Goal: Answer question/provide support: Share knowledge or assist other users

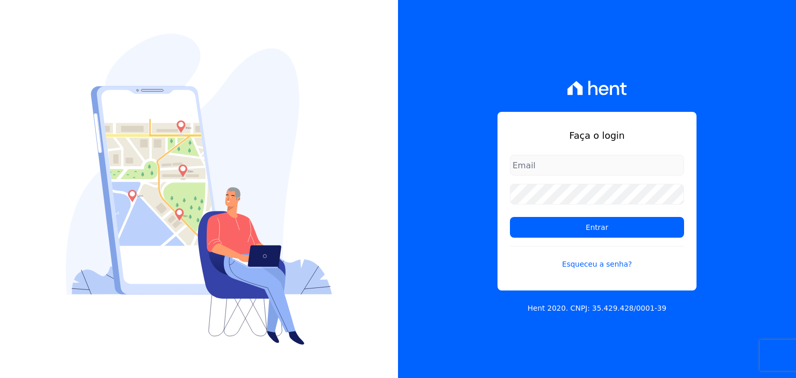
type input "[PERSON_NAME][EMAIL_ADDRESS][DOMAIN_NAME]"
click at [533, 124] on div "Faça o login guilherme.farias@priori.com.vc Entrar Esqueceu a senha?" at bounding box center [597, 201] width 199 height 179
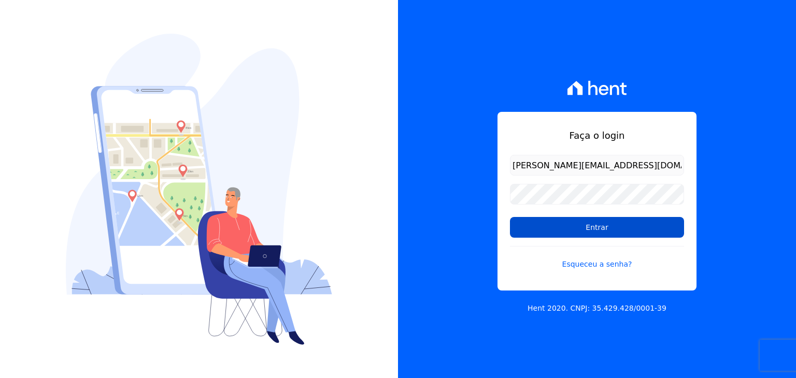
click at [574, 229] on input "Entrar" at bounding box center [597, 227] width 174 height 21
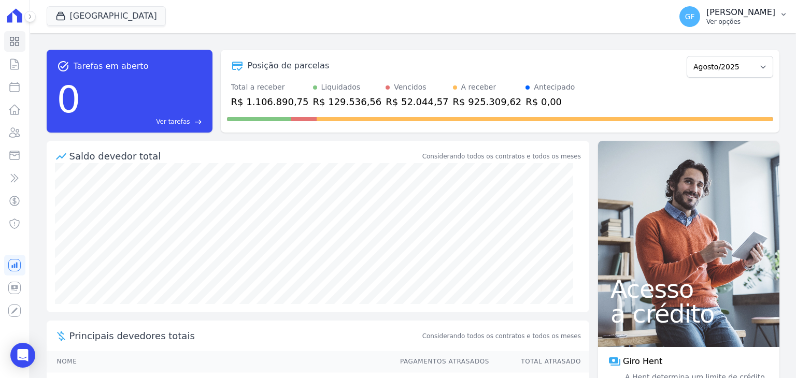
click at [758, 13] on p "[PERSON_NAME]" at bounding box center [741, 12] width 69 height 10
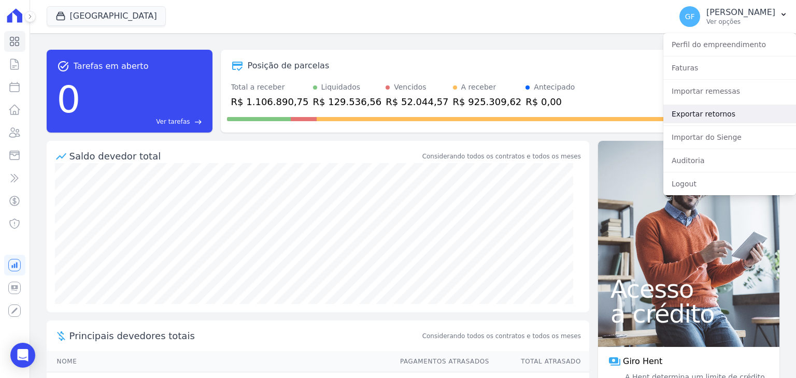
click at [693, 109] on link "Exportar retornos" at bounding box center [730, 114] width 133 height 19
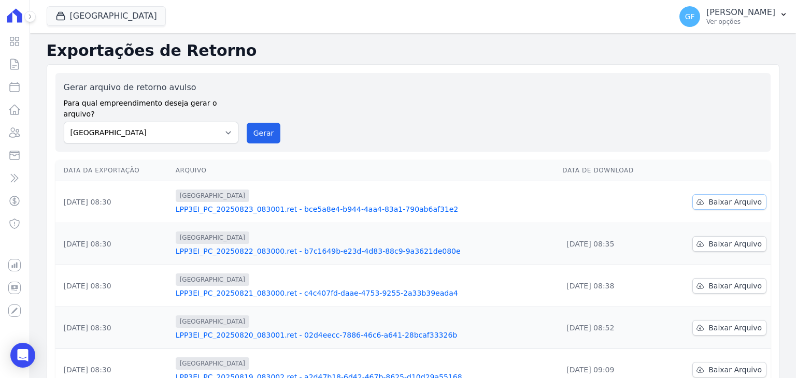
click at [699, 200] on icon at bounding box center [700, 202] width 7 height 5
click at [272, 204] on link "LPP3EI_PC_20250823_083001.ret - bce5a8e4-b944-4aa4-83a1-790ab6af31e2" at bounding box center [365, 209] width 379 height 10
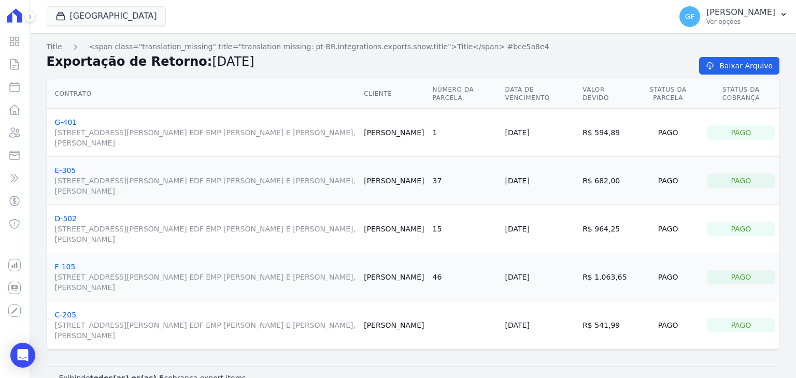
drag, startPoint x: 365, startPoint y: 321, endPoint x: 417, endPoint y: 334, distance: 53.6
click at [417, 334] on td "Vanessa Albuquerque" at bounding box center [394, 326] width 68 height 48
click at [398, 334] on td "Vanessa Albuquerque" at bounding box center [394, 326] width 68 height 48
click at [714, 21] on p "Ver opções" at bounding box center [741, 22] width 69 height 8
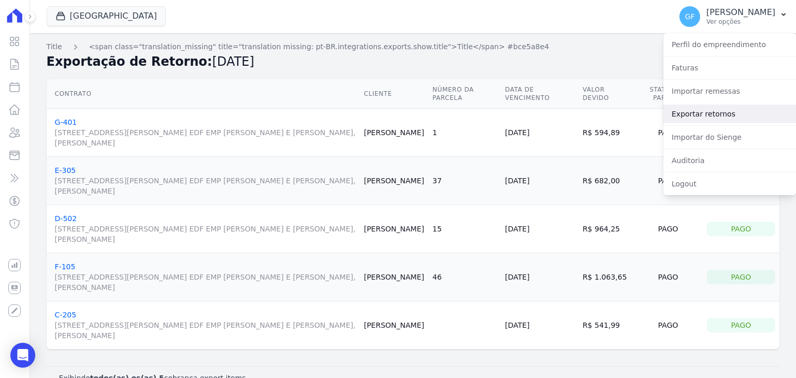
click at [675, 111] on link "Exportar retornos" at bounding box center [730, 114] width 133 height 19
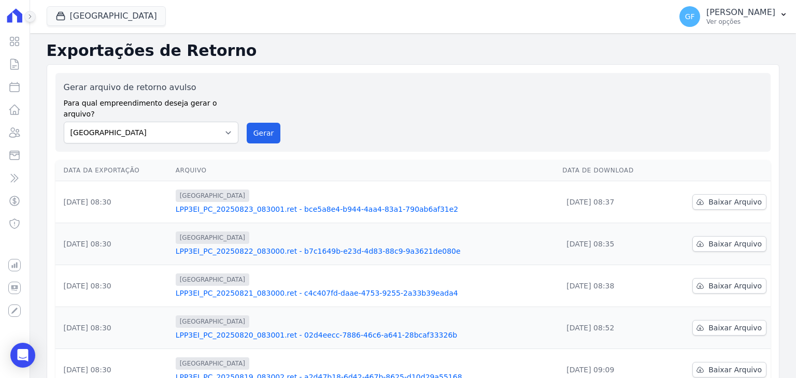
click at [27, 17] on icon at bounding box center [30, 16] width 6 height 6
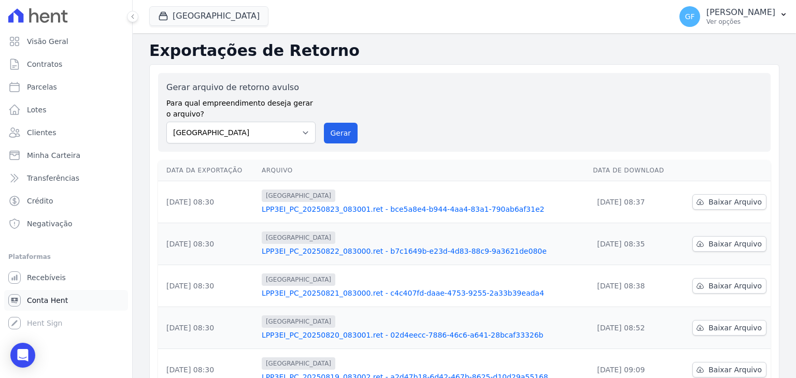
click at [40, 305] on span "Conta Hent" at bounding box center [47, 301] width 41 height 10
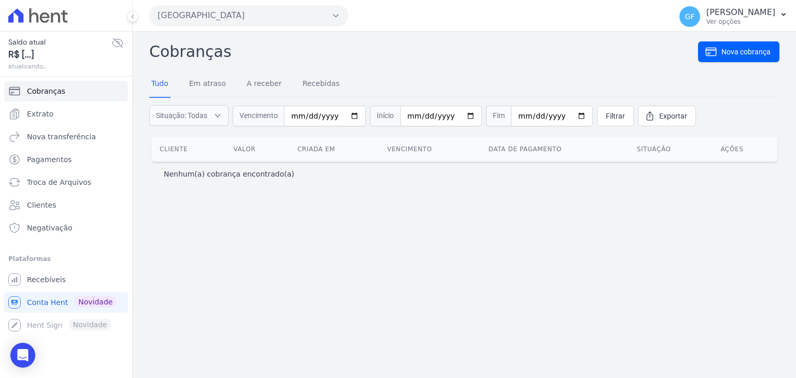
click at [120, 40] on icon at bounding box center [117, 43] width 12 height 12
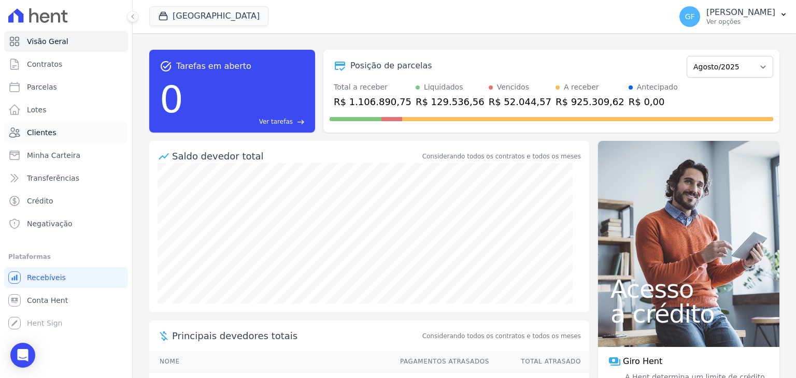
click at [37, 137] on span "Clientes" at bounding box center [41, 133] width 29 height 10
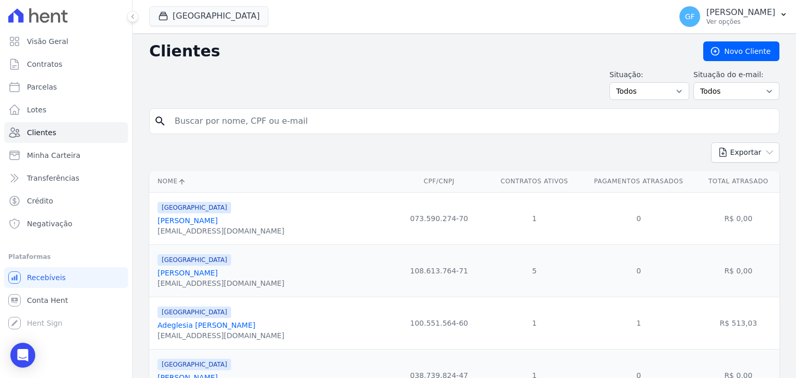
click at [282, 126] on input "search" at bounding box center [471, 121] width 607 height 21
type input "emilia martin"
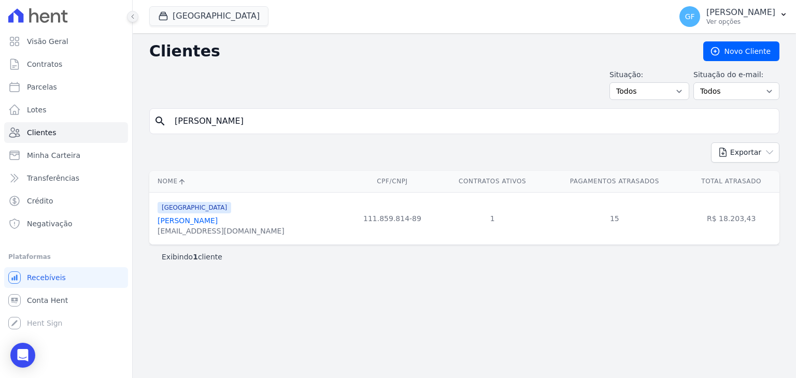
click at [130, 13] on button at bounding box center [132, 16] width 11 height 11
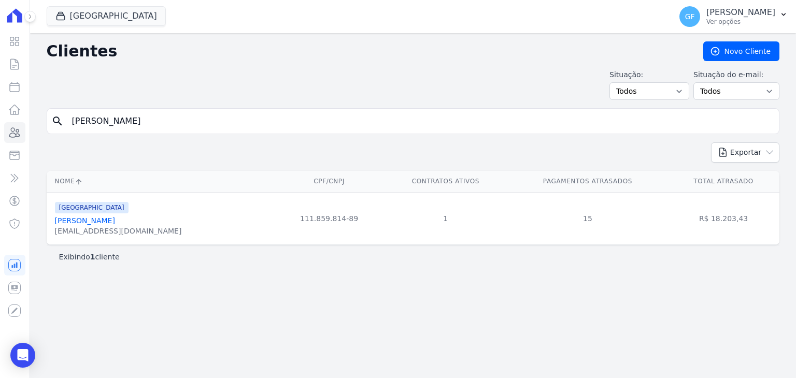
click at [60, 222] on link "Emilia Martins Neres Da Silva" at bounding box center [85, 221] width 60 height 8
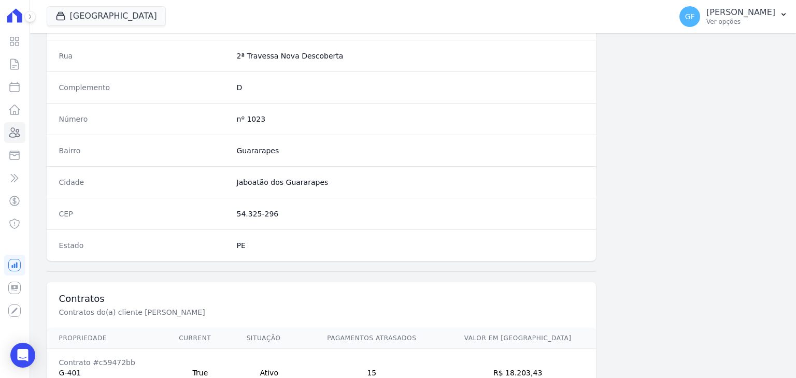
scroll to position [588, 0]
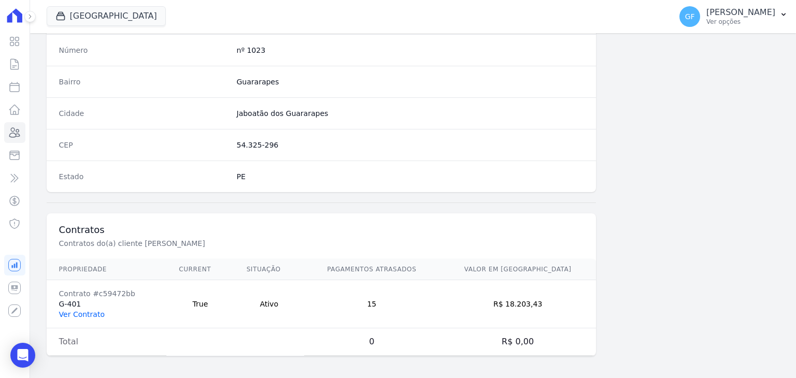
click at [77, 311] on link "Ver Contrato" at bounding box center [82, 315] width 46 height 8
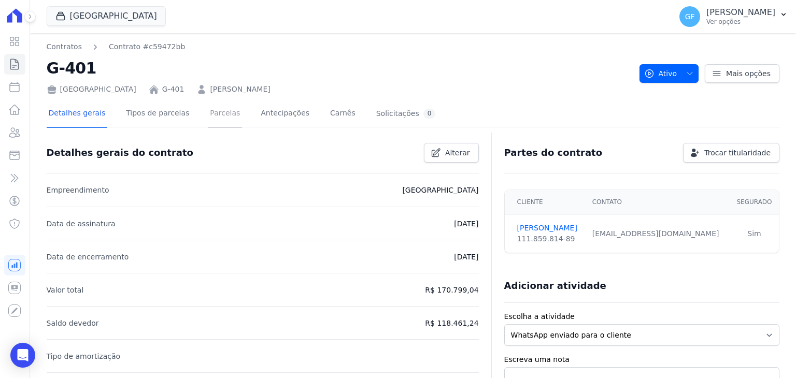
click at [222, 116] on link "Parcelas" at bounding box center [225, 114] width 34 height 27
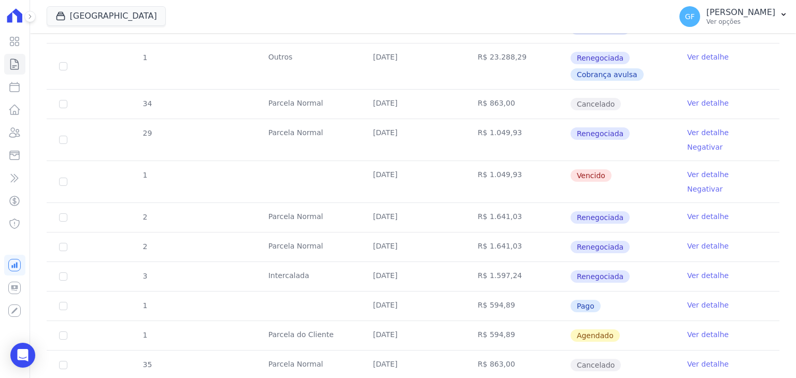
scroll to position [1141, 0]
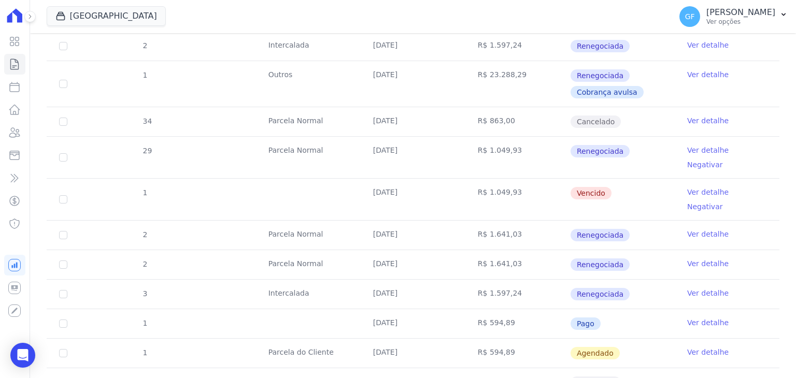
drag, startPoint x: 361, startPoint y: 97, endPoint x: 614, endPoint y: 175, distance: 264.5
click at [614, 175] on tbody "28 Parcela Normal 20/01/2025 R$ 863,00 Cancelado Ver detalhe 23 Parcela Normal …" at bounding box center [413, 189] width 733 height 2077
click at [314, 280] on td "Intercalada" at bounding box center [308, 294] width 105 height 29
drag, startPoint x: 377, startPoint y: 90, endPoint x: 595, endPoint y: 100, distance: 218.0
click at [595, 220] on tr "2 Parcela Normal 30/07/2025 R$ 1.641,03 Renegociada Ver detalhe" at bounding box center [413, 235] width 733 height 30
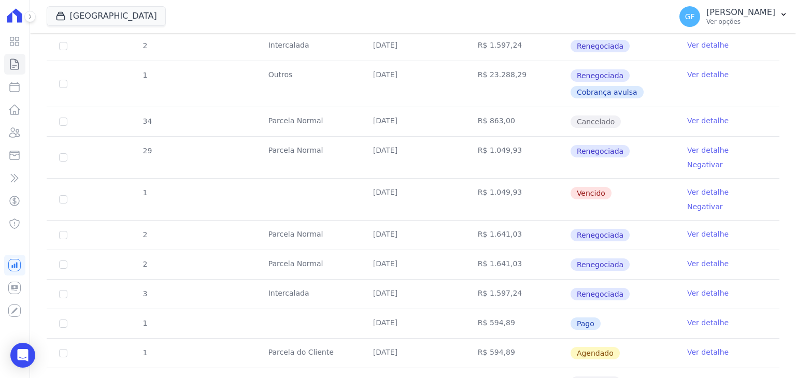
click at [467, 250] on td "R$ 1.641,03" at bounding box center [518, 264] width 105 height 29
click at [687, 229] on link "Ver detalhe" at bounding box center [707, 234] width 41 height 10
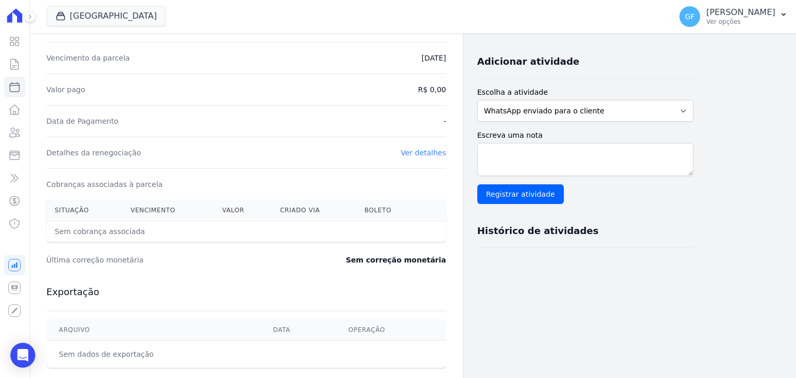
scroll to position [207, 0]
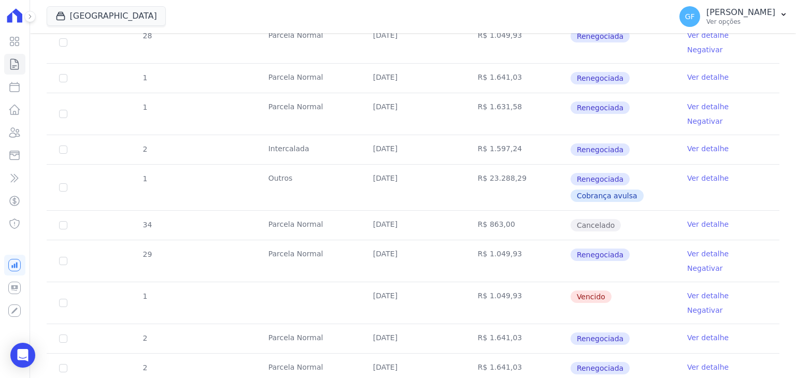
scroll to position [1141, 0]
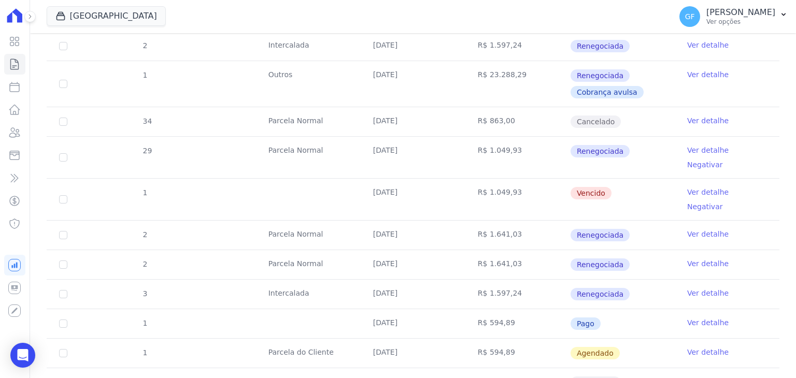
drag, startPoint x: 353, startPoint y: 129, endPoint x: 545, endPoint y: 128, distance: 192.3
click at [527, 250] on tr "2 Parcela Normal 30/07/2025 R$ 1.641,03 Renegociada Ver detalhe" at bounding box center [413, 265] width 733 height 30
click at [545, 250] on td "R$ 1.641,03" at bounding box center [518, 264] width 105 height 29
click at [692, 259] on link "Ver detalhe" at bounding box center [707, 264] width 41 height 10
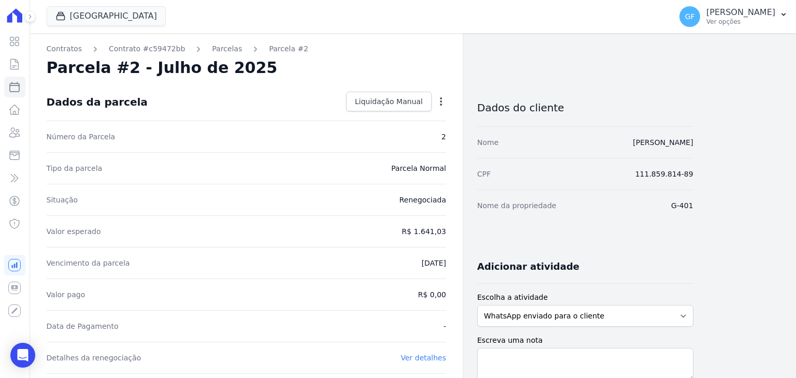
click at [439, 100] on icon "button" at bounding box center [441, 101] width 10 height 10
click at [313, 171] on div "Tipo da parcela Parcela Normal" at bounding box center [247, 168] width 400 height 32
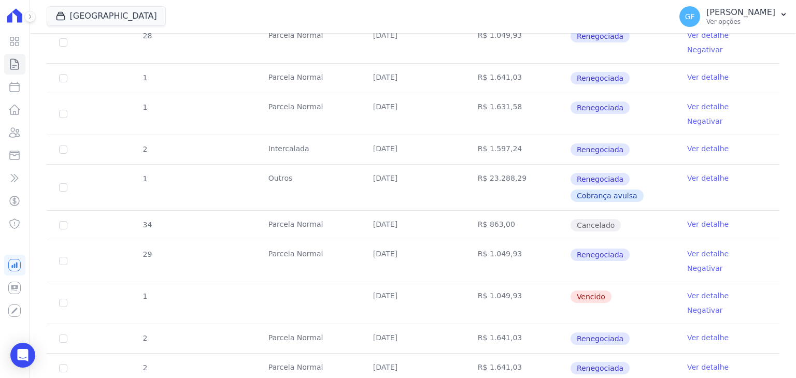
scroll to position [1089, 0]
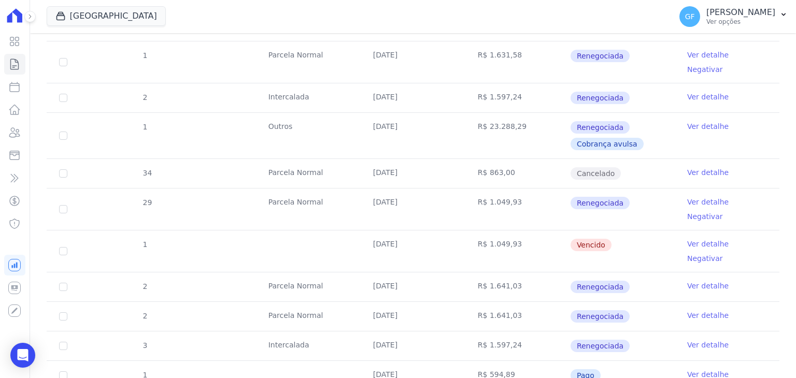
drag, startPoint x: 369, startPoint y: 147, endPoint x: 623, endPoint y: 261, distance: 278.5
click at [623, 261] on tbody "28 Parcela Normal 20/01/2025 R$ 863,00 Cancelado Ver detalhe 23 Parcela Normal …" at bounding box center [413, 241] width 733 height 2077
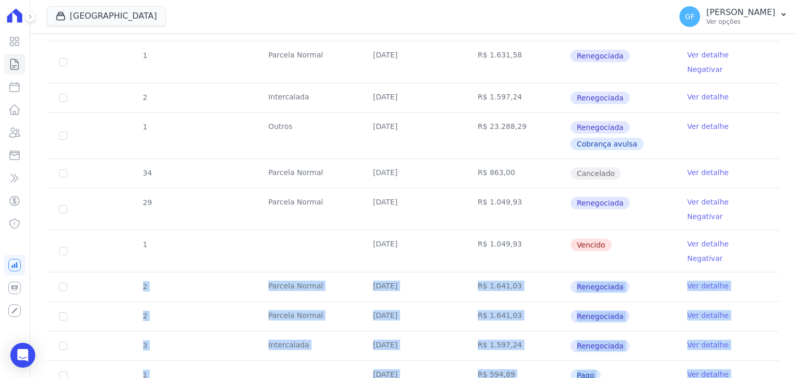
drag, startPoint x: 132, startPoint y: 140, endPoint x: 753, endPoint y: 260, distance: 632.4
click at [753, 260] on tbody "28 Parcela Normal 20/01/2025 R$ 863,00 Cancelado Ver detalhe 23 Parcela Normal …" at bounding box center [413, 241] width 733 height 2077
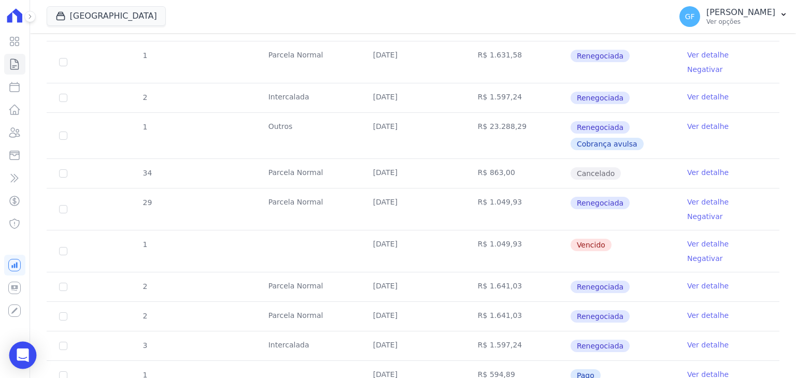
click at [27, 356] on icon "Open Intercom Messenger" at bounding box center [22, 355] width 13 height 13
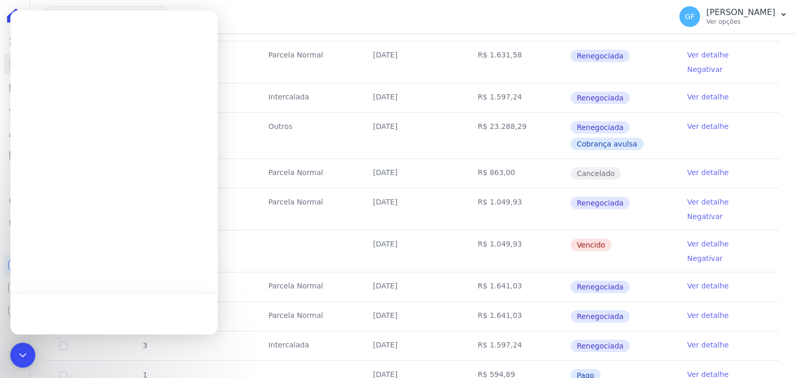
scroll to position [0, 0]
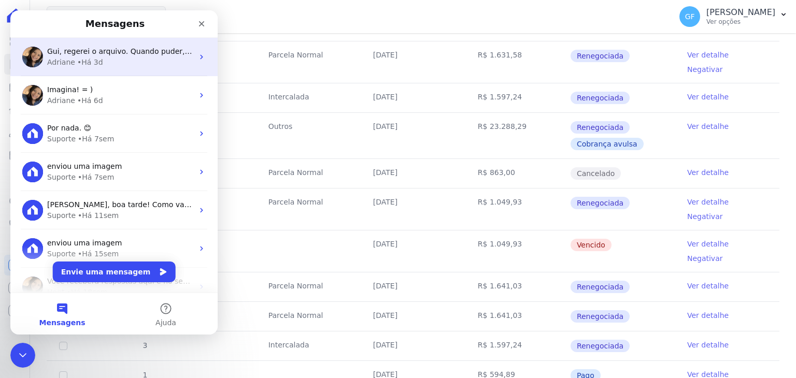
click at [97, 61] on div "• Há 3d" at bounding box center [90, 62] width 26 height 11
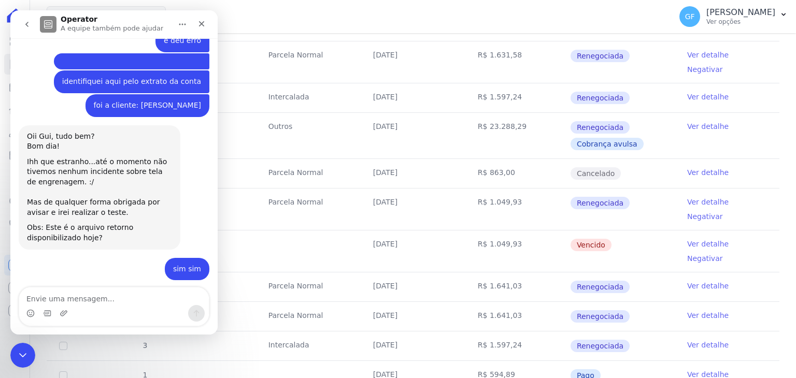
scroll to position [986, 0]
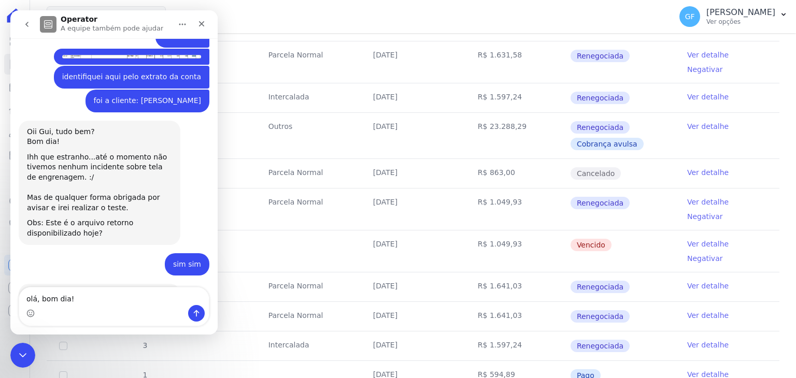
type textarea "olá, bom dia!"
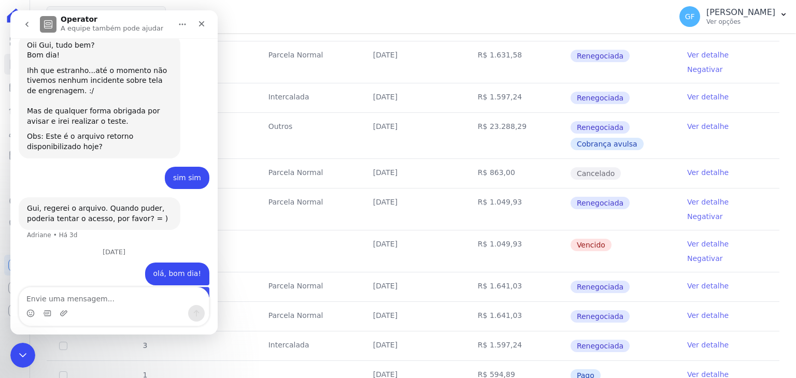
scroll to position [1073, 0]
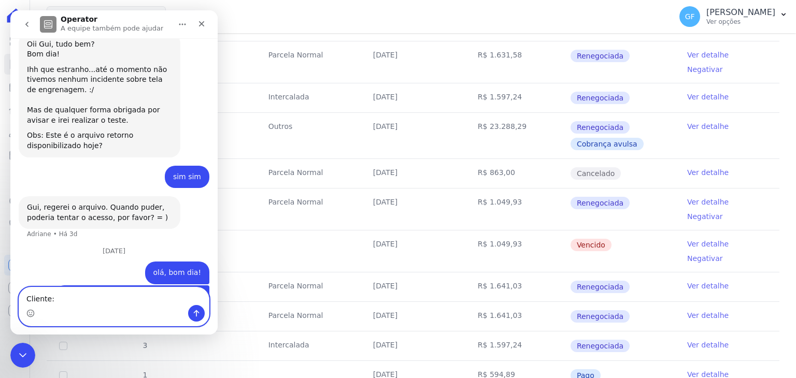
paste textarea "Emilia Martins Neres da Silva"
type textarea "Cliente: Emilia Martins Neres da Silva"
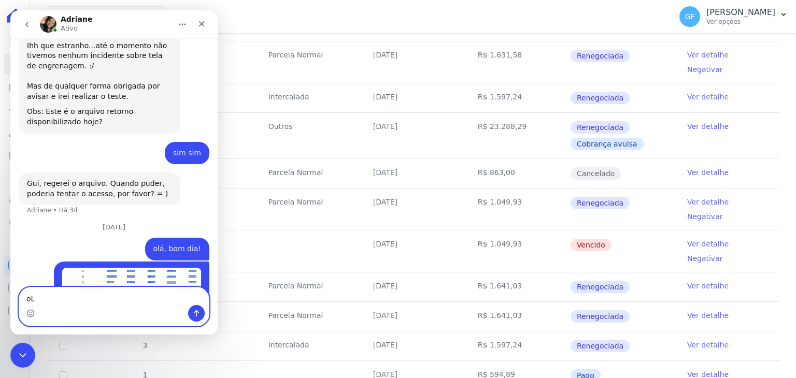
type textarea "o"
type textarea "Olha que loucuraaaaaaaaaaa kkkk."
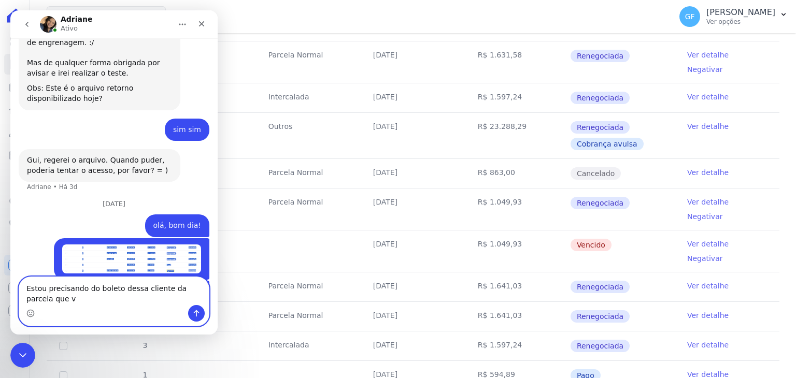
scroll to position [1131, 0]
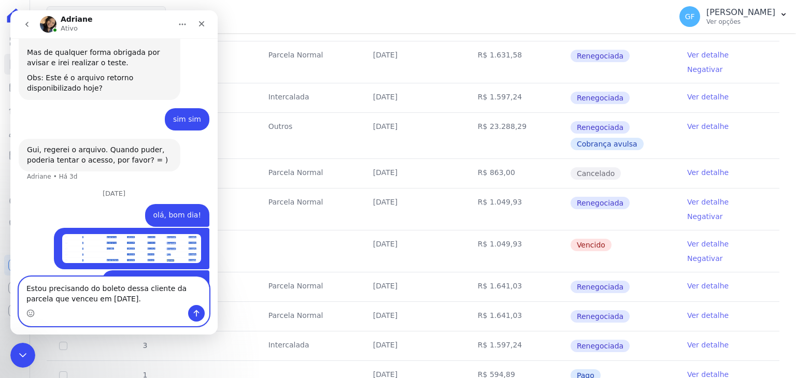
type textarea "Estou precisando do boleto dessa cliente da parcela que venceu em 30/07/2025."
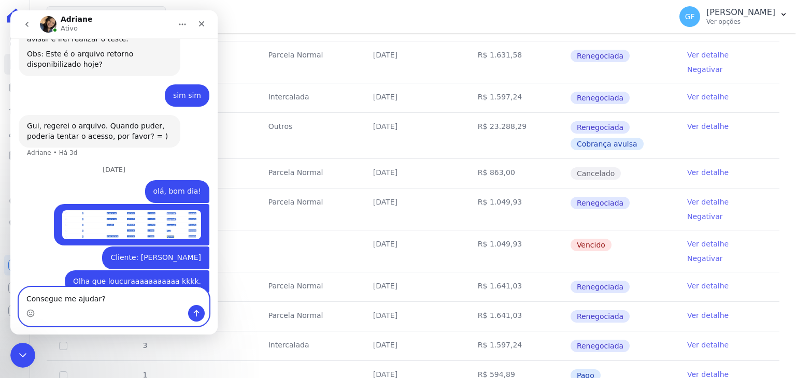
type textarea "Consegue me ajudar?"
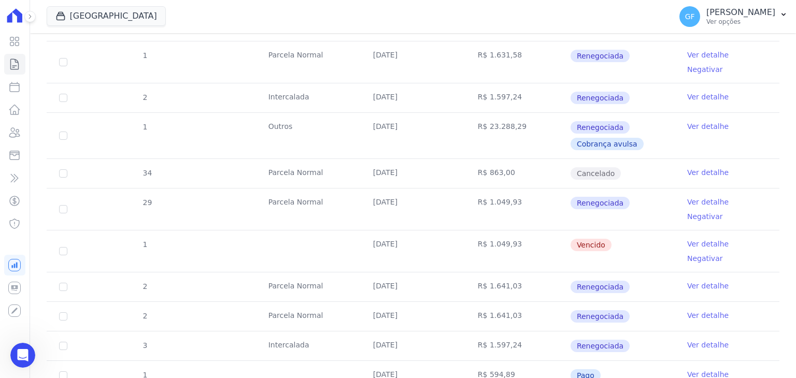
scroll to position [1178, 0]
click at [16, 43] on icon at bounding box center [14, 41] width 9 height 9
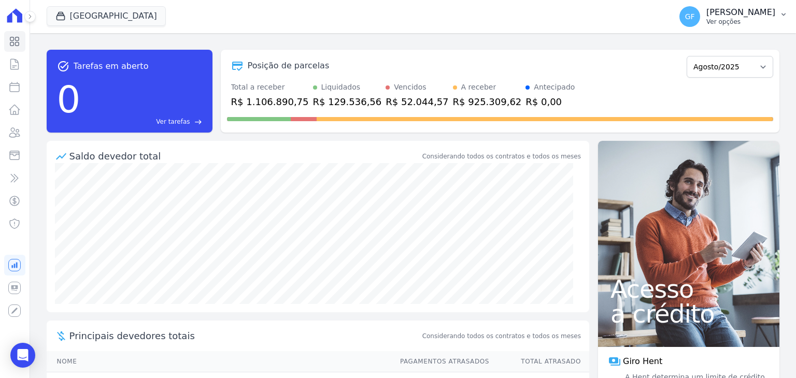
click at [724, 19] on p "Ver opções" at bounding box center [741, 22] width 69 height 8
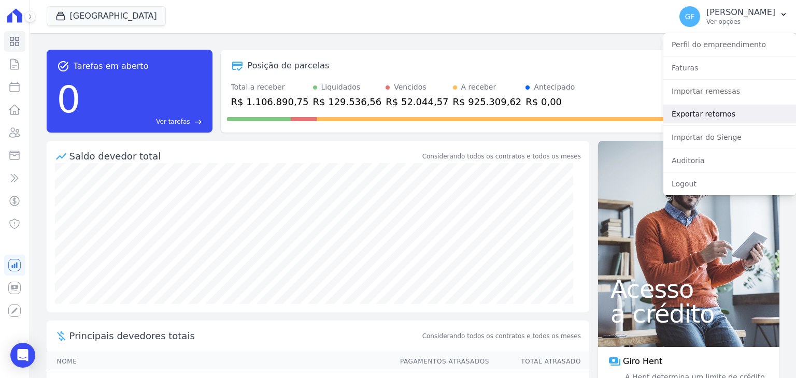
click at [713, 115] on link "Exportar retornos" at bounding box center [730, 114] width 133 height 19
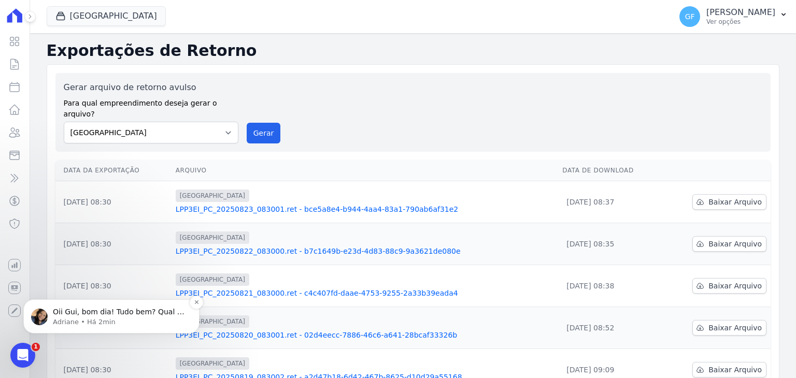
click at [71, 320] on p "Adriane • Há 2min" at bounding box center [120, 322] width 134 height 9
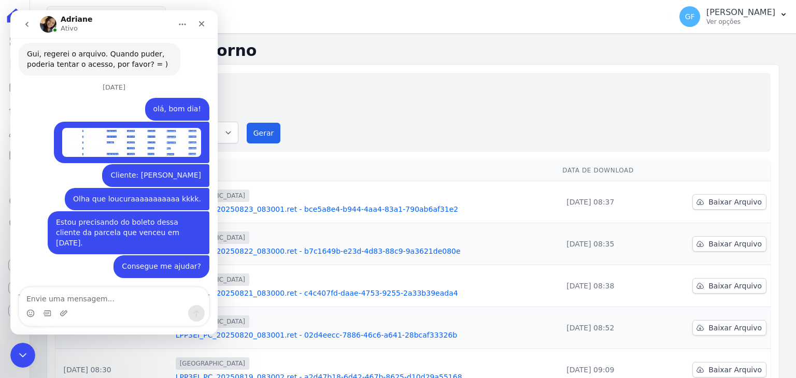
scroll to position [1251, 0]
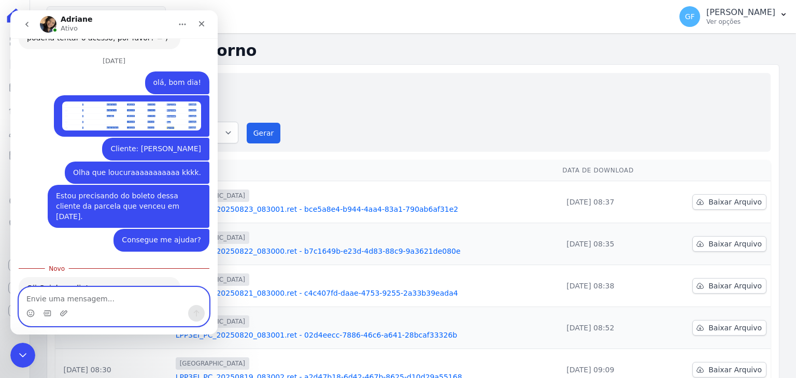
paste textarea "e"
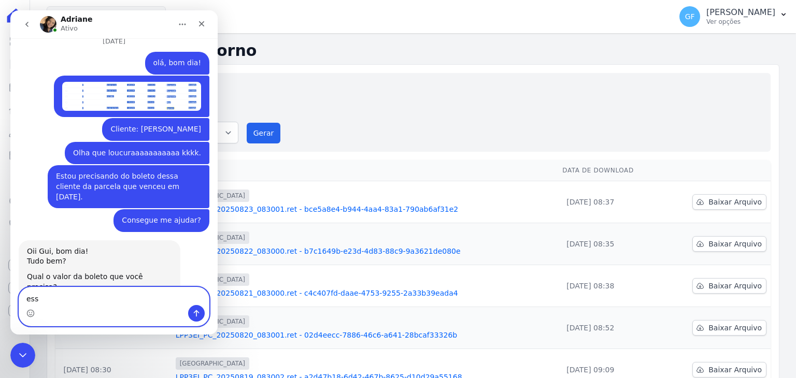
type textarea "esse"
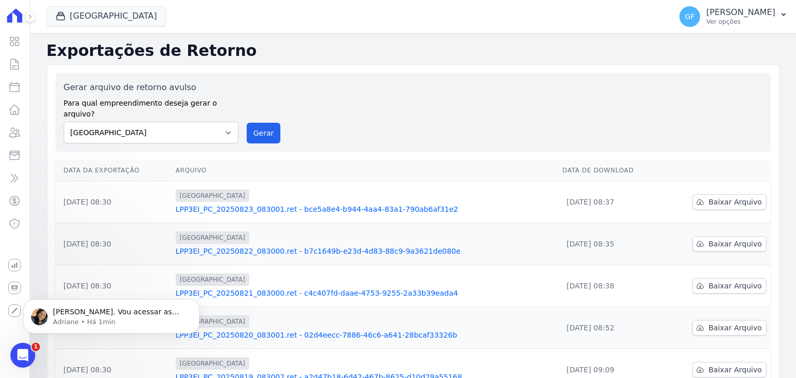
scroll to position [1335, 0]
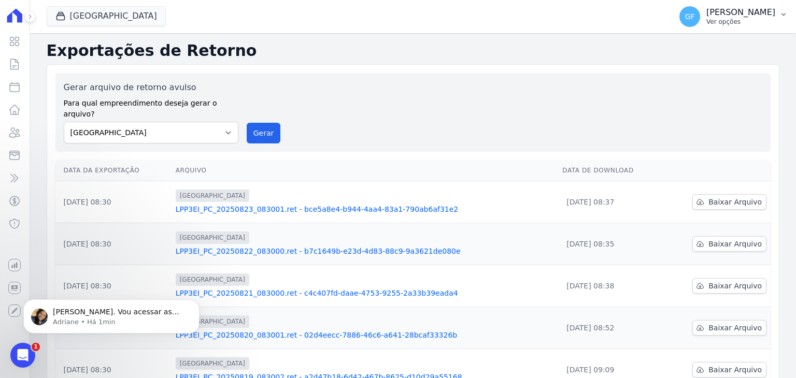
click at [728, 21] on p "Ver opções" at bounding box center [741, 22] width 69 height 8
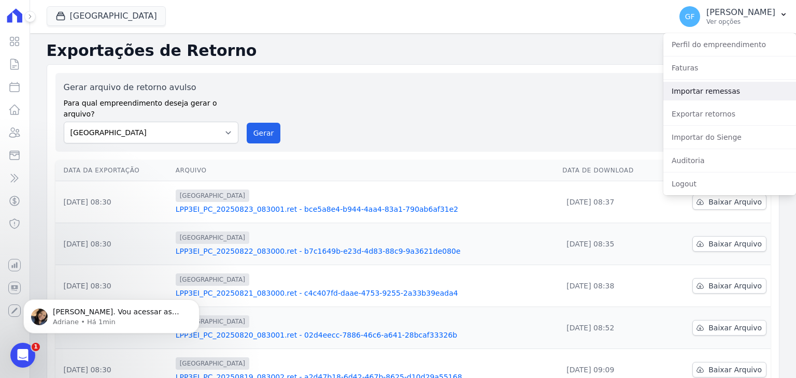
click at [692, 93] on link "Importar remessas" at bounding box center [730, 91] width 133 height 19
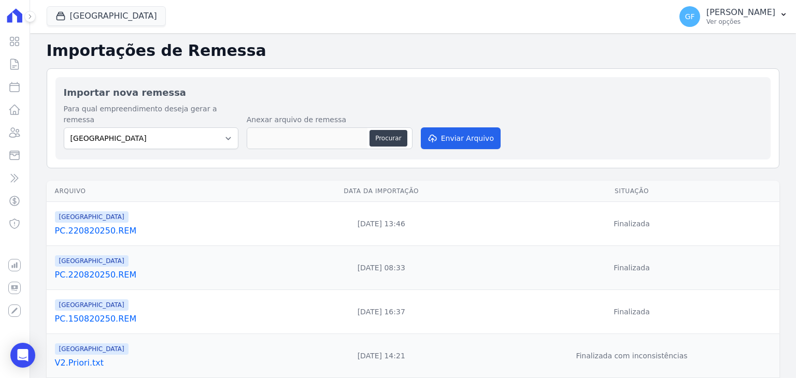
click at [712, 15] on p "[PERSON_NAME]" at bounding box center [741, 12] width 69 height 10
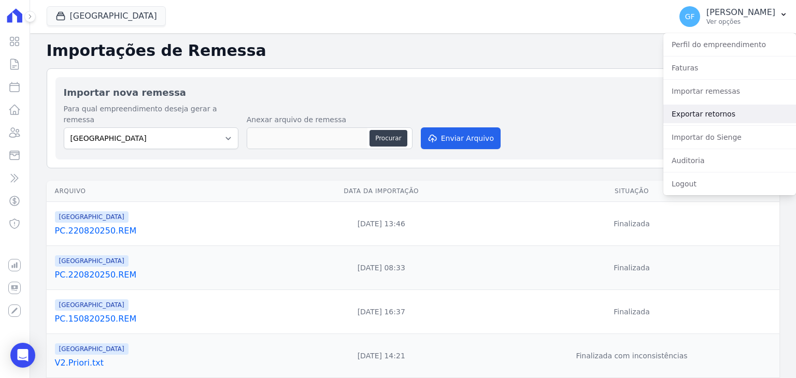
click at [691, 119] on link "Exportar retornos" at bounding box center [730, 114] width 133 height 19
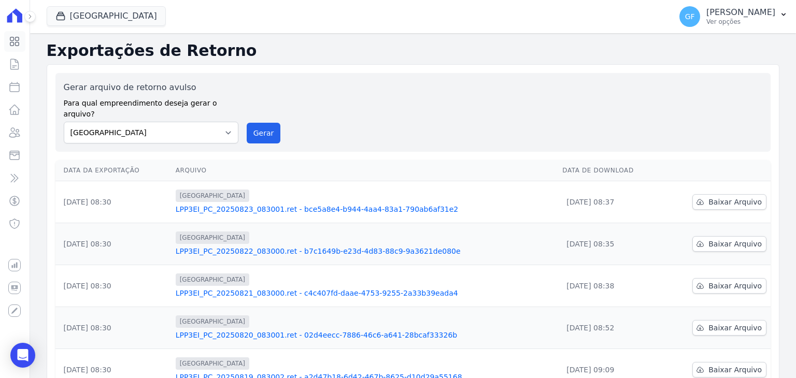
click at [16, 38] on icon at bounding box center [14, 41] width 12 height 12
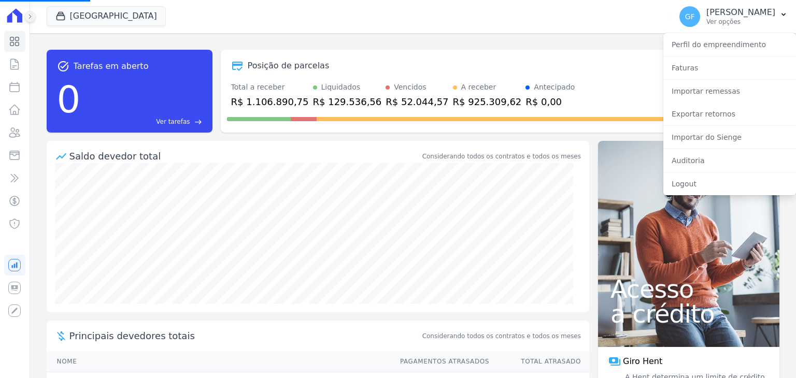
click at [34, 15] on button at bounding box center [29, 16] width 11 height 11
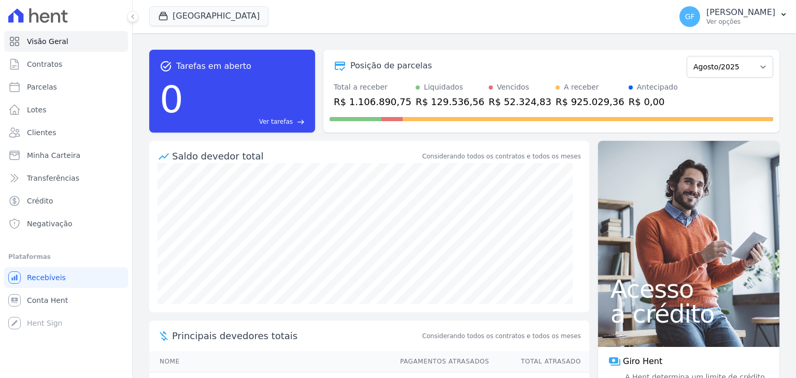
click at [133, 19] on icon at bounding box center [133, 16] width 6 height 6
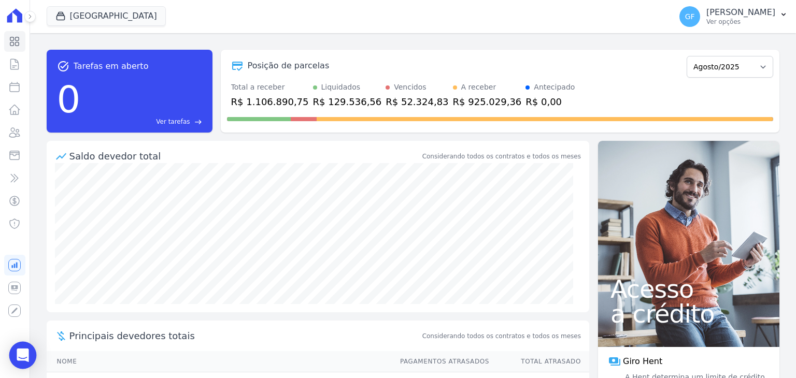
click at [15, 361] on div "Open Intercom Messenger" at bounding box center [22, 355] width 27 height 27
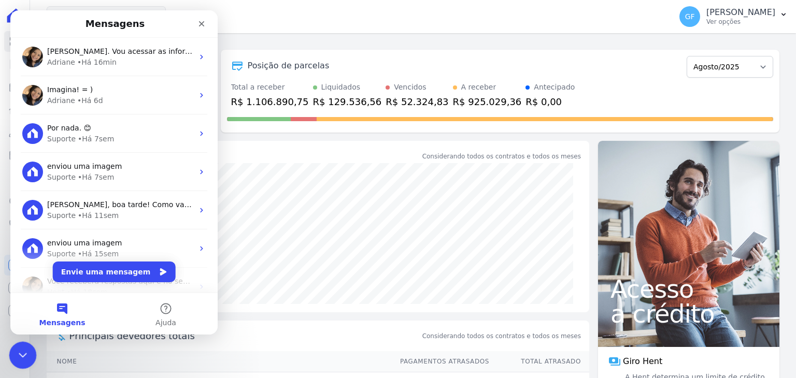
click at [10, 349] on div "Encerramento do Messenger da Intercom" at bounding box center [21, 354] width 25 height 25
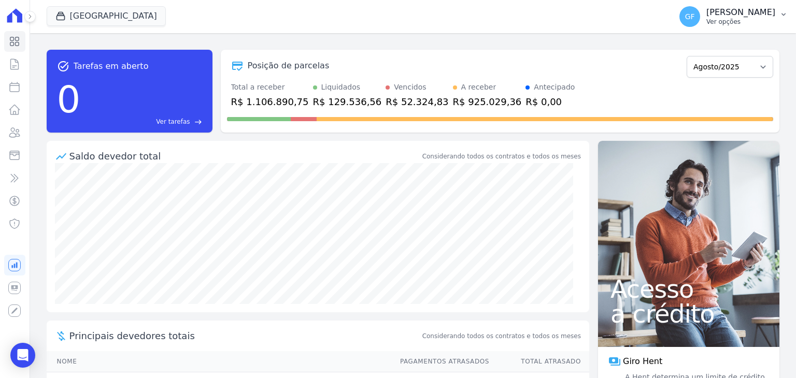
click at [731, 21] on p "Ver opções" at bounding box center [741, 22] width 69 height 8
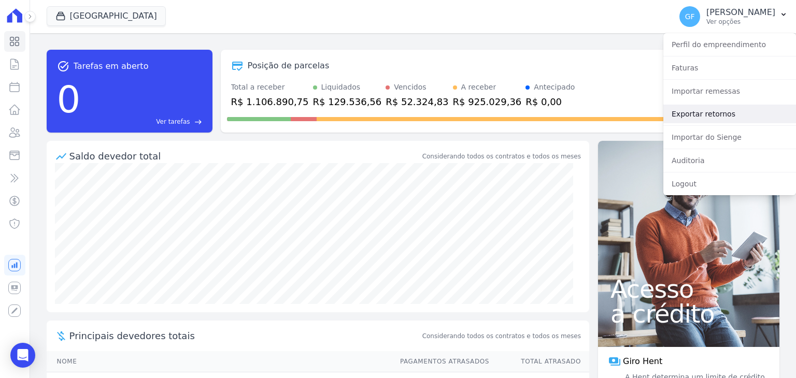
click at [705, 115] on link "Exportar retornos" at bounding box center [730, 114] width 133 height 19
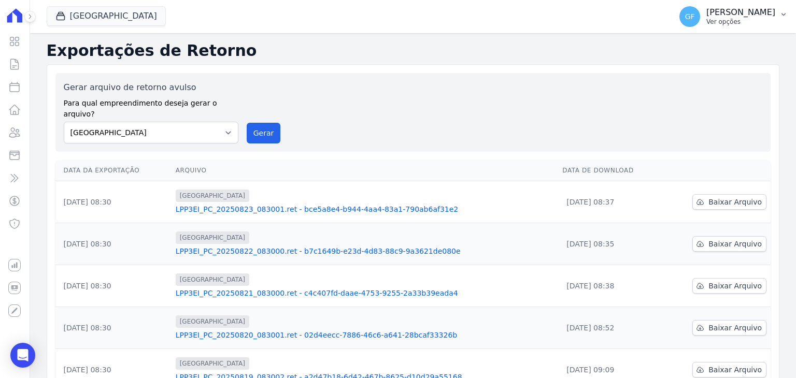
click at [727, 21] on p "Ver opções" at bounding box center [741, 22] width 69 height 8
